Goal: Information Seeking & Learning: Learn about a topic

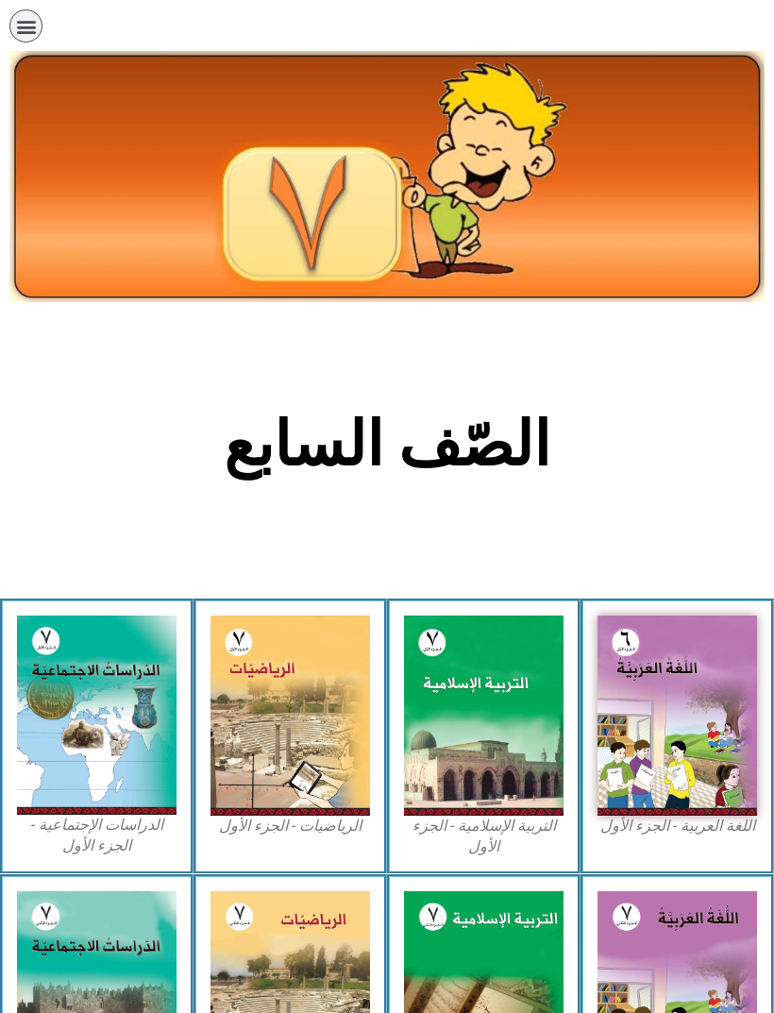
click at [36, 18] on icon "כפתור פתיחת תפריט" at bounding box center [26, 26] width 21 height 21
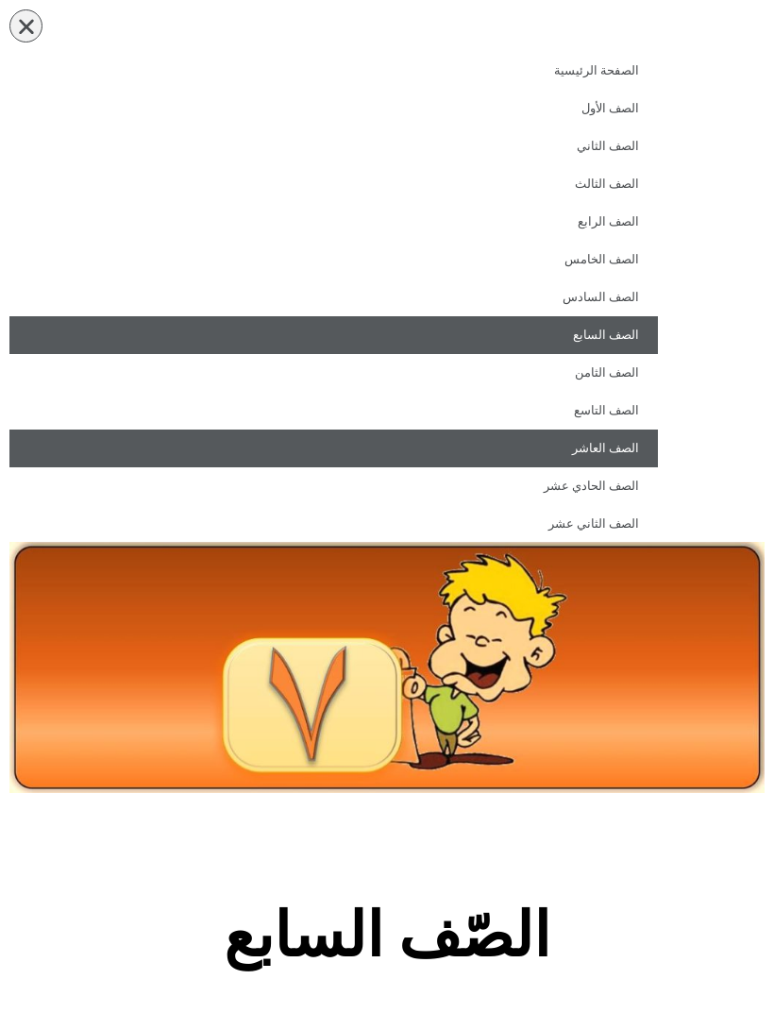
click at [600, 452] on link "الصف العاشر" at bounding box center [333, 449] width 649 height 38
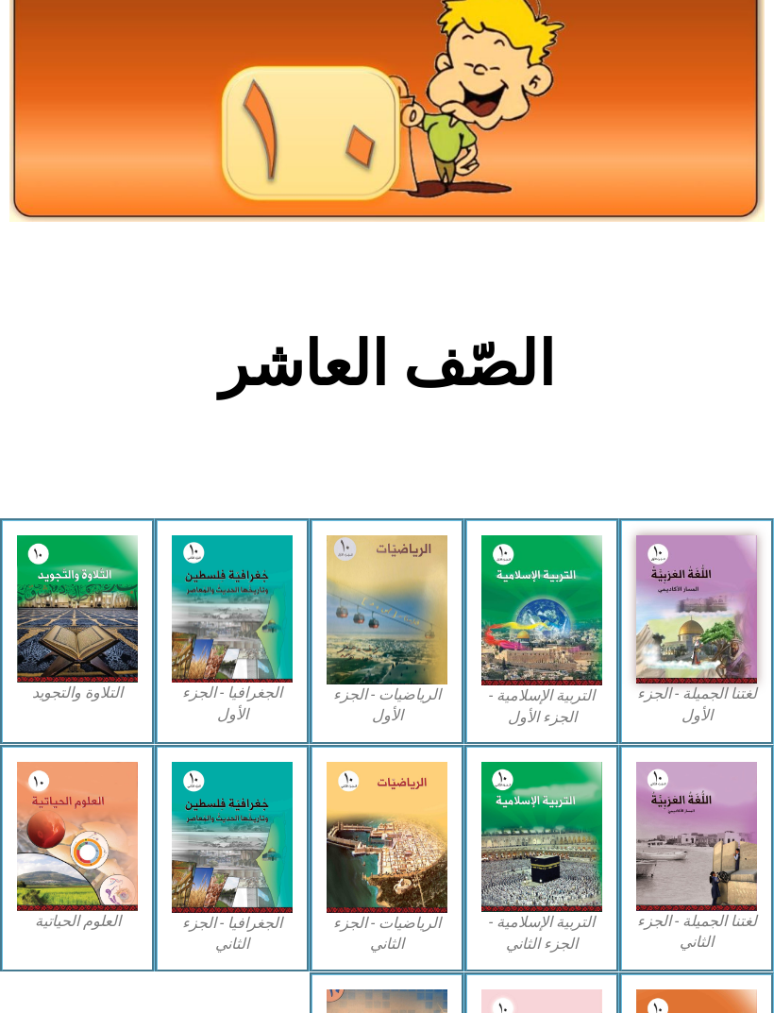
scroll to position [82, 0]
click at [696, 618] on img at bounding box center [696, 609] width 121 height 148
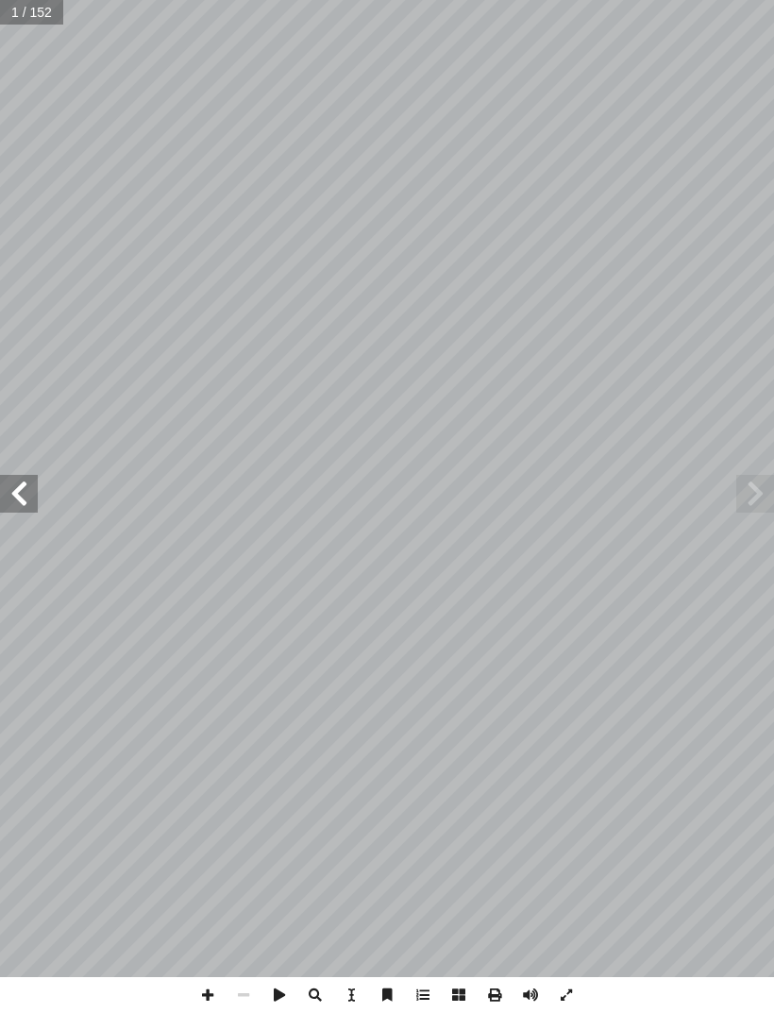
click at [765, 481] on span at bounding box center [755, 494] width 38 height 38
click at [35, 495] on span at bounding box center [19, 494] width 38 height 38
click at [21, 485] on span at bounding box center [19, 494] width 38 height 38
click at [26, 486] on span at bounding box center [19, 494] width 38 height 38
click at [25, 489] on span at bounding box center [19, 494] width 38 height 38
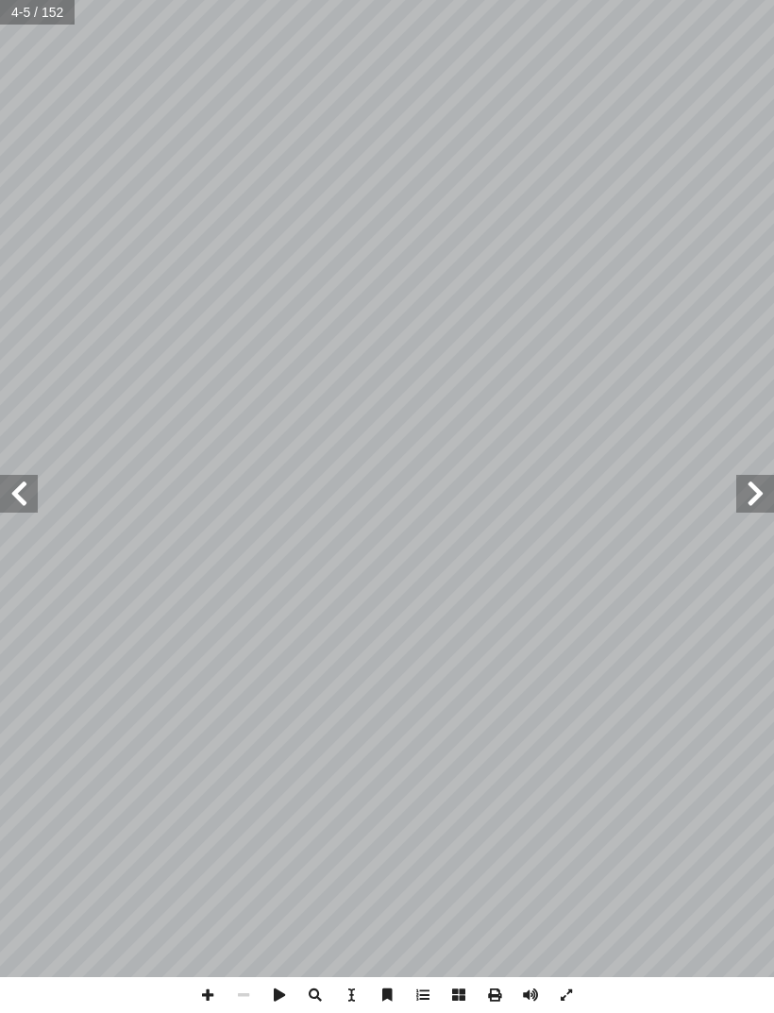
click at [25, 480] on span at bounding box center [19, 494] width 38 height 38
click at [26, 489] on span at bounding box center [19, 494] width 38 height 38
click at [23, 486] on span at bounding box center [19, 494] width 38 height 38
click at [23, 480] on span at bounding box center [19, 494] width 38 height 38
click at [22, 499] on span at bounding box center [19, 494] width 38 height 38
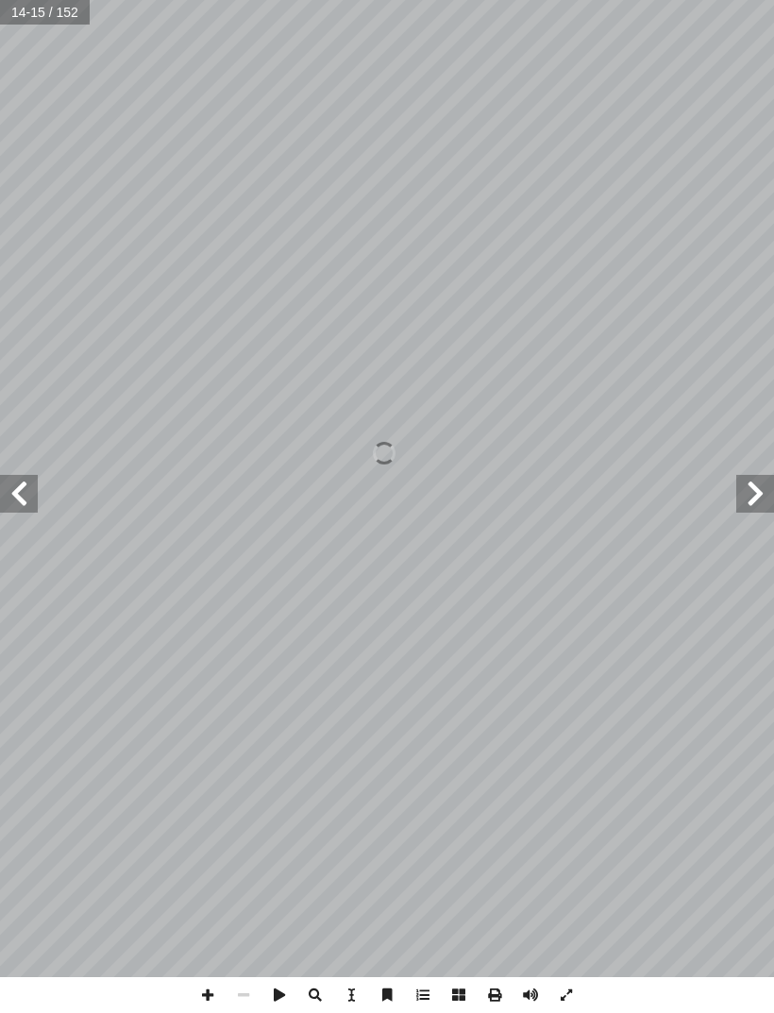
click at [25, 494] on span at bounding box center [19, 494] width 38 height 38
click at [25, 499] on span at bounding box center [19, 494] width 38 height 38
click at [24, 477] on span at bounding box center [19, 494] width 38 height 38
click at [22, 492] on span at bounding box center [19, 494] width 38 height 38
click at [25, 503] on span at bounding box center [19, 494] width 38 height 38
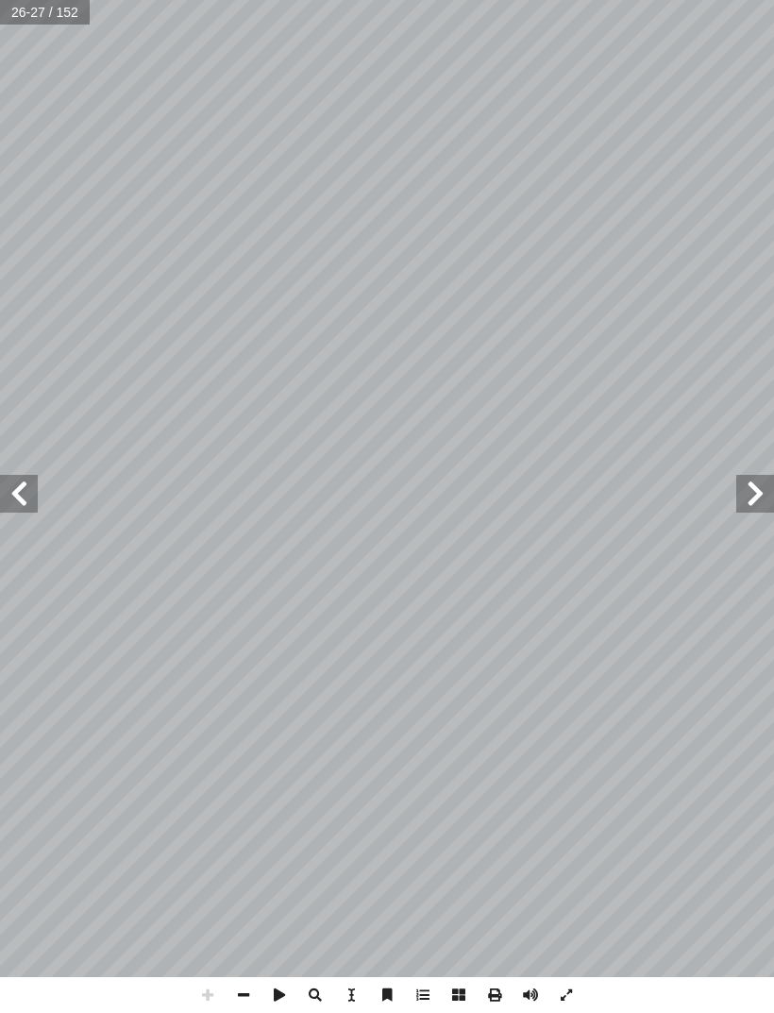
click at [753, 498] on span at bounding box center [755, 494] width 38 height 38
click at [752, 502] on span at bounding box center [755, 494] width 38 height 38
click at [7, 490] on span at bounding box center [19, 494] width 38 height 38
click at [753, 485] on span at bounding box center [755, 494] width 38 height 38
click at [10, 481] on span at bounding box center [19, 494] width 38 height 38
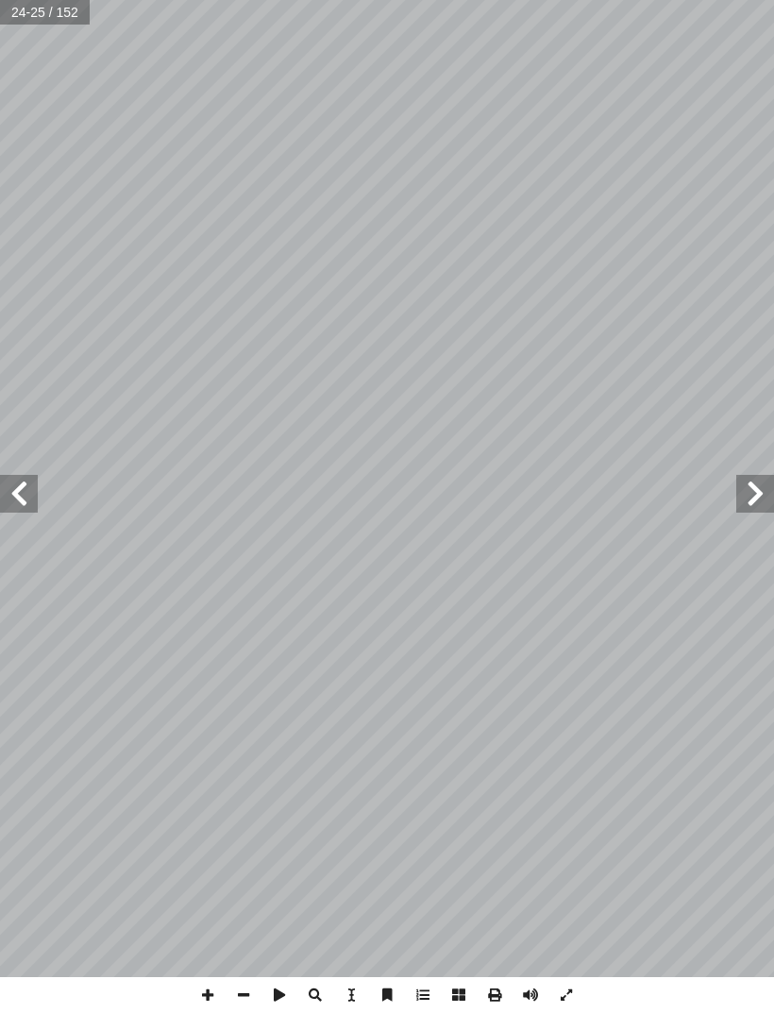
click at [15, 480] on span at bounding box center [19, 494] width 38 height 38
click at [753, 476] on span at bounding box center [755, 494] width 38 height 38
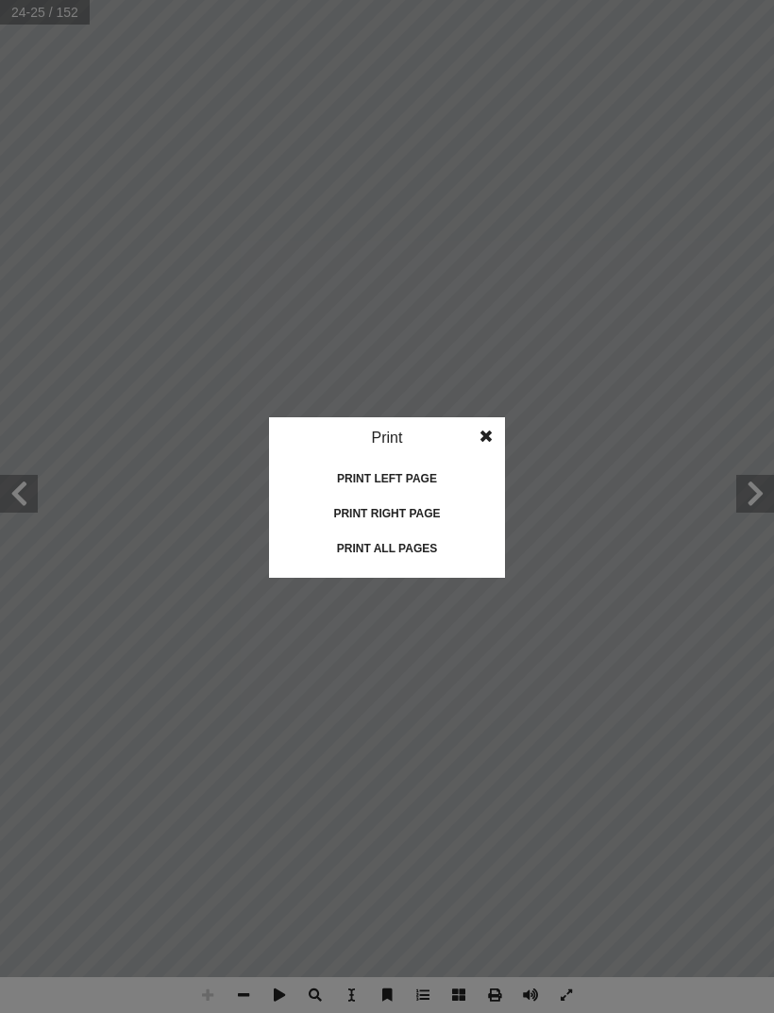
click at [587, 841] on idv "Print Print current page Print left page Print right page Print all pages" at bounding box center [387, 506] width 774 height 1013
click at [533, 830] on idv "Print Print current page Print left page Print right page Print all pages" at bounding box center [387, 506] width 774 height 1013
click at [496, 994] on idv "Print Print current page Print left page Print right page Print all pages" at bounding box center [387, 506] width 774 height 1013
click at [566, 841] on idv "Print Print current page Print left page Print right page Print all pages" at bounding box center [387, 506] width 774 height 1013
click at [561, 844] on idv "Print Print current page Print left page Print right page Print all pages" at bounding box center [387, 506] width 774 height 1013
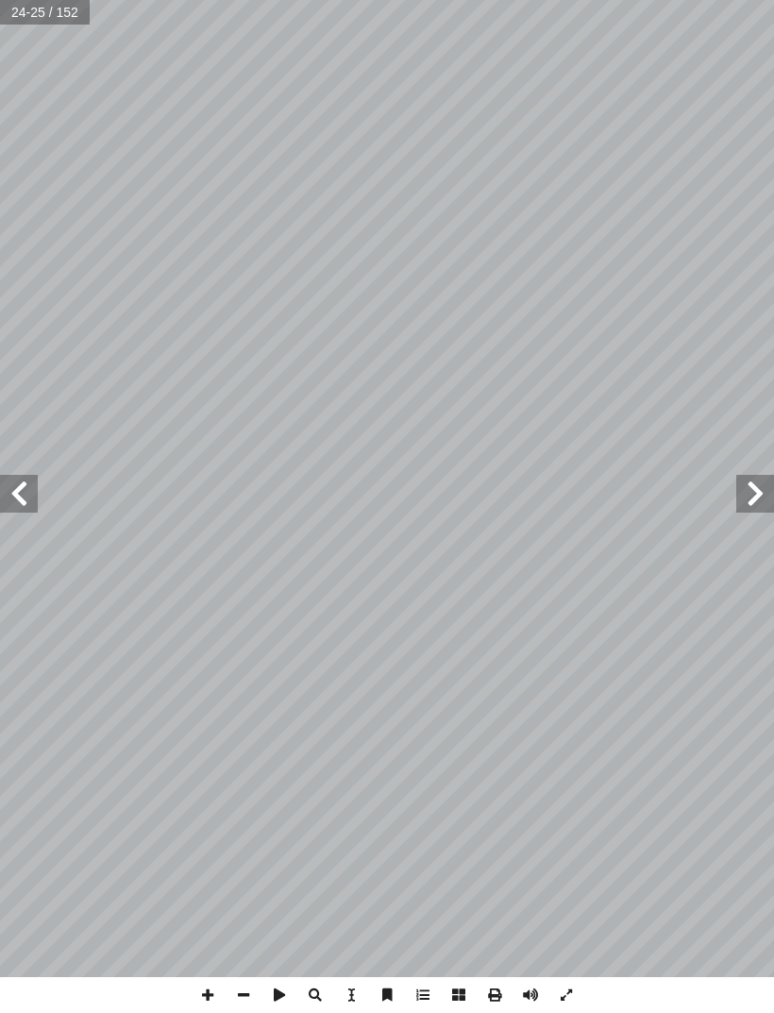
click at [748, 490] on span at bounding box center [755, 494] width 38 height 38
